Goal: Task Accomplishment & Management: Complete application form

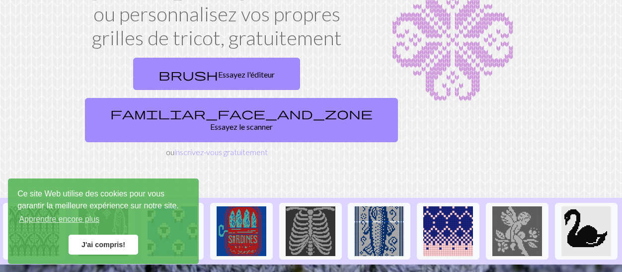
scroll to position [149, 0]
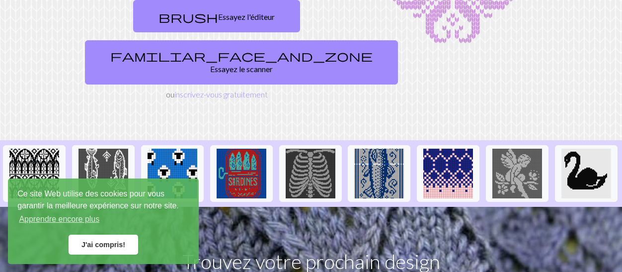
click at [115, 244] on font "J'ai compris!" at bounding box center [103, 244] width 44 height 8
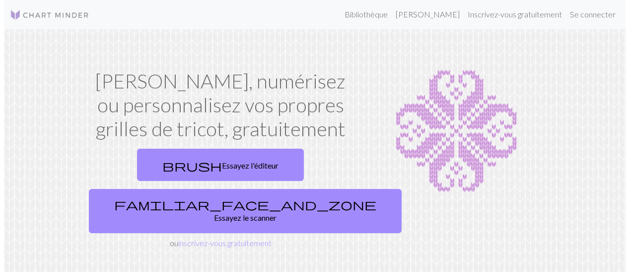
scroll to position [0, 0]
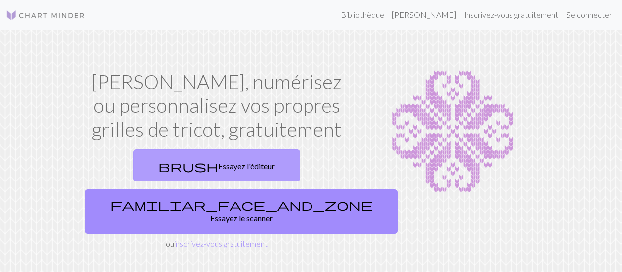
click at [218, 165] on font "Essayez l'éditeur" at bounding box center [246, 165] width 57 height 9
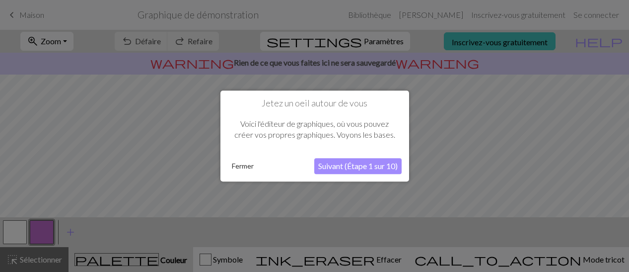
click at [358, 171] on button "Suivant (Étape 1 sur 10)" at bounding box center [357, 166] width 87 height 16
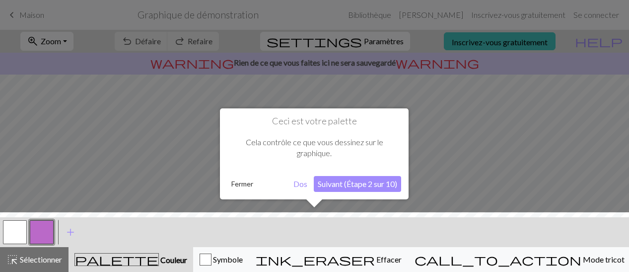
click at [371, 184] on font "Suivant (Étape 2 sur 10)" at bounding box center [357, 183] width 79 height 9
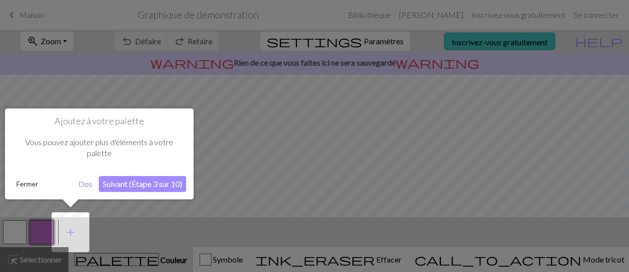
click at [151, 182] on font "Suivant (Étape 3 sur 10)" at bounding box center [142, 183] width 79 height 9
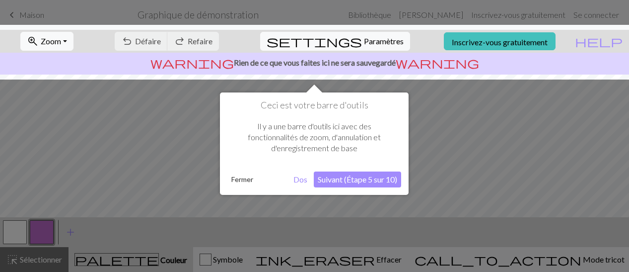
click at [377, 177] on font "Suivant (Étape 5 sur 10)" at bounding box center [357, 178] width 79 height 9
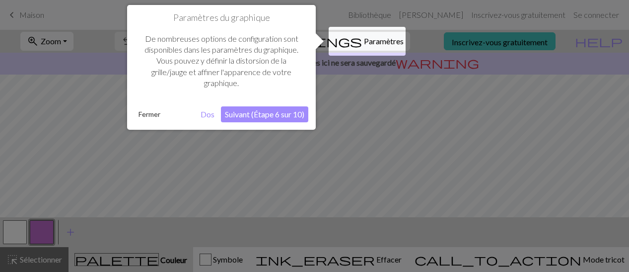
click at [266, 118] on font "Suivant (Étape 6 sur 10)" at bounding box center [264, 113] width 79 height 9
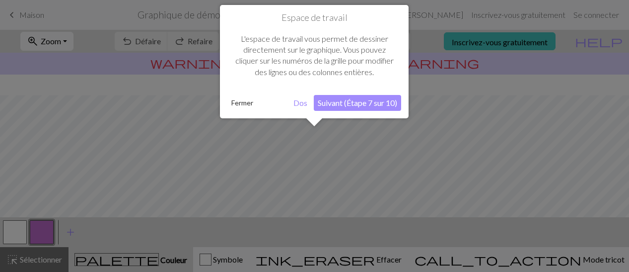
scroll to position [60, 0]
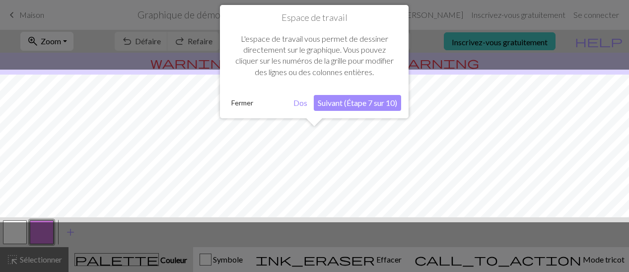
click at [335, 101] on font "Suivant (Étape 7 sur 10)" at bounding box center [357, 102] width 79 height 9
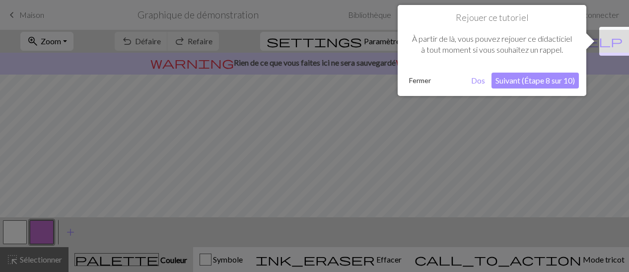
click at [542, 79] on font "Suivant (Étape 8 sur 10)" at bounding box center [535, 79] width 79 height 9
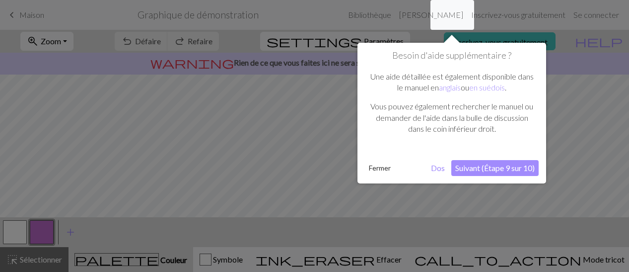
click at [492, 167] on font "Suivant (Étape 9 sur 10)" at bounding box center [494, 167] width 79 height 9
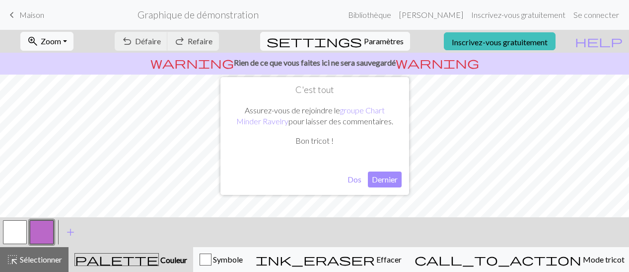
click at [381, 180] on font "Dernier" at bounding box center [385, 178] width 26 height 9
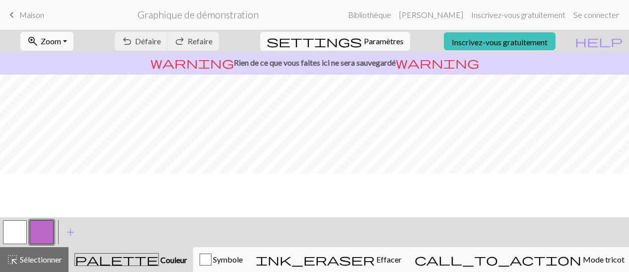
scroll to position [0, 0]
click at [18, 228] on button "button" at bounding box center [15, 232] width 24 height 24
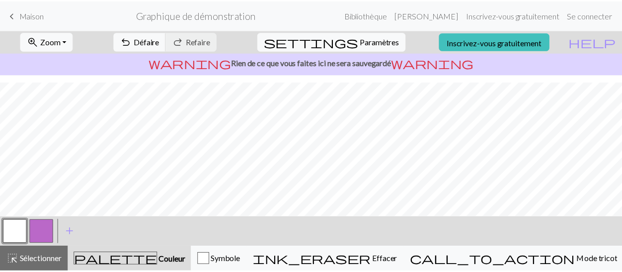
scroll to position [227, 0]
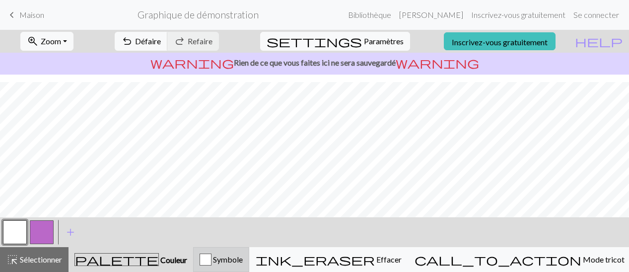
click at [249, 266] on button "Symbole" at bounding box center [221, 259] width 56 height 25
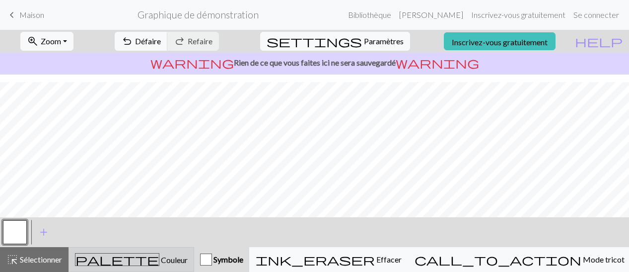
click at [161, 258] on font "Couleur" at bounding box center [174, 259] width 27 height 9
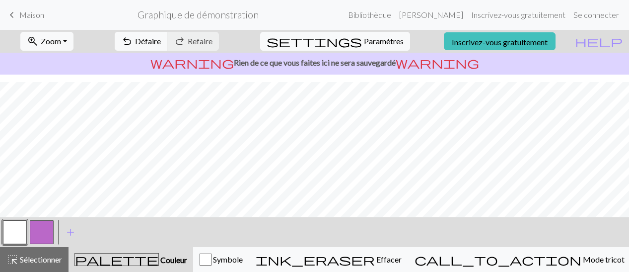
click at [160, 258] on font "Couleur" at bounding box center [173, 259] width 27 height 9
click at [44, 264] on div "highlight_alt Sélectionner Sélectionner" at bounding box center [34, 259] width 56 height 12
click at [44, 240] on button "button" at bounding box center [42, 232] width 24 height 24
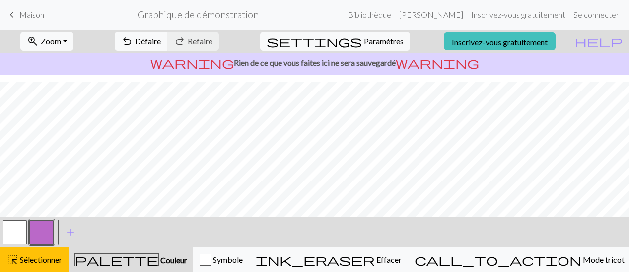
click at [129, 257] on span "palette" at bounding box center [116, 259] width 83 height 14
click at [45, 230] on button "button" at bounding box center [42, 232] width 24 height 24
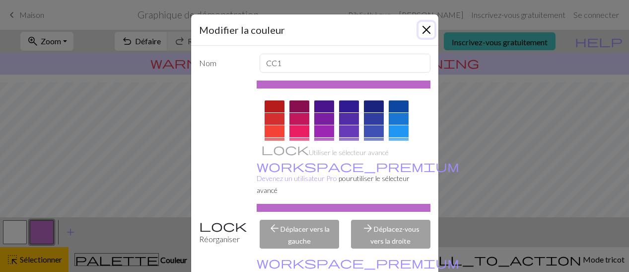
click at [423, 34] on button "Fermer" at bounding box center [427, 30] width 16 height 16
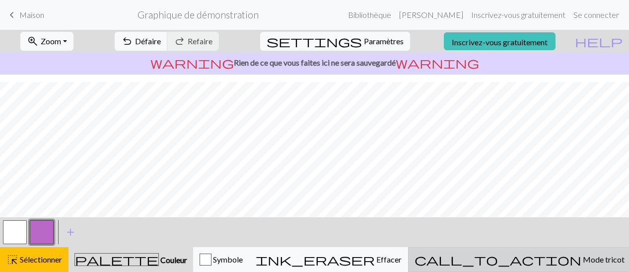
click at [583, 262] on font "Mode tricot" at bounding box center [604, 258] width 42 height 9
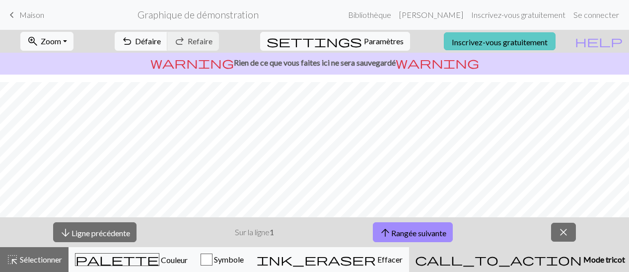
click at [516, 43] on font "Inscrivez-vous gratuitement" at bounding box center [500, 41] width 96 height 9
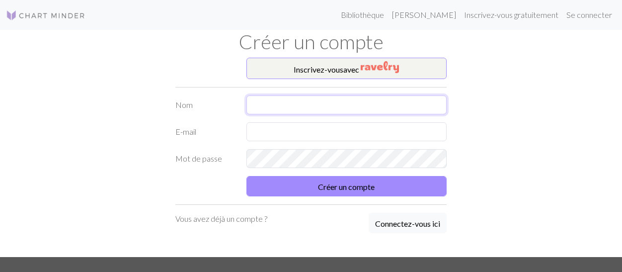
click at [269, 106] on input "text" at bounding box center [346, 104] width 201 height 19
type input "RAOULT"
click at [288, 131] on input "text" at bounding box center [346, 131] width 201 height 19
type input "[EMAIL_ADDRESS][DOMAIN_NAME]"
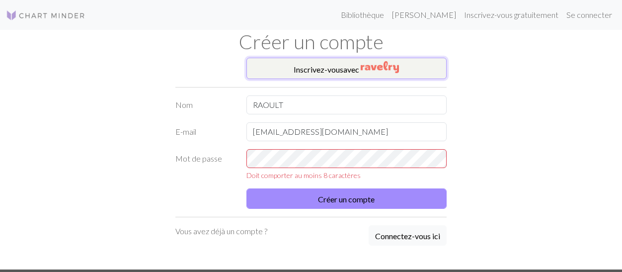
click at [370, 66] on img "button" at bounding box center [380, 67] width 38 height 12
